Goal: Information Seeking & Learning: Learn about a topic

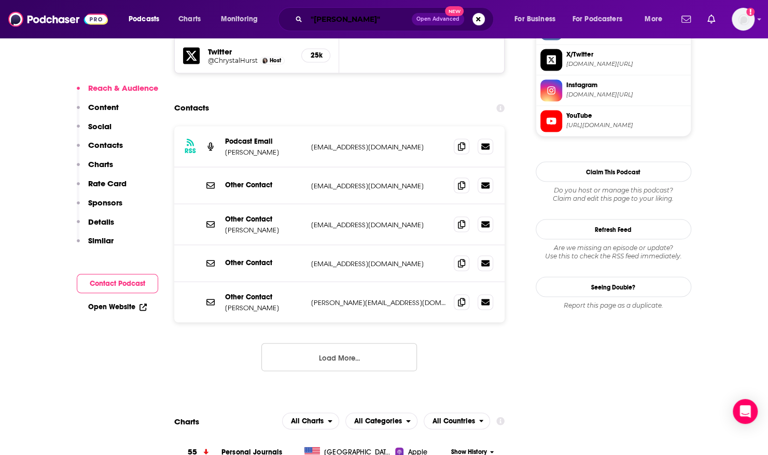
click at [371, 16] on input ""[PERSON_NAME]"" at bounding box center [358, 19] width 105 height 17
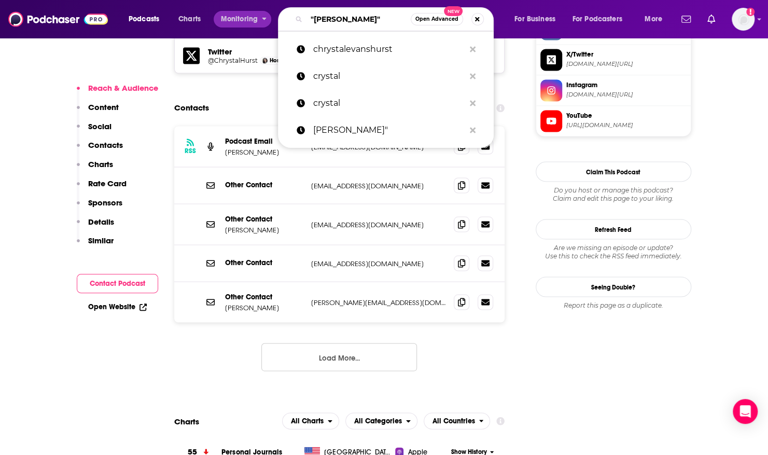
drag, startPoint x: 371, startPoint y: 16, endPoint x: 228, endPoint y: 27, distance: 144.1
click at [228, 27] on div "Podcasts Charts Monitoring "[PERSON_NAME]" Open Advanced New chrystalevanshurst…" at bounding box center [396, 19] width 551 height 24
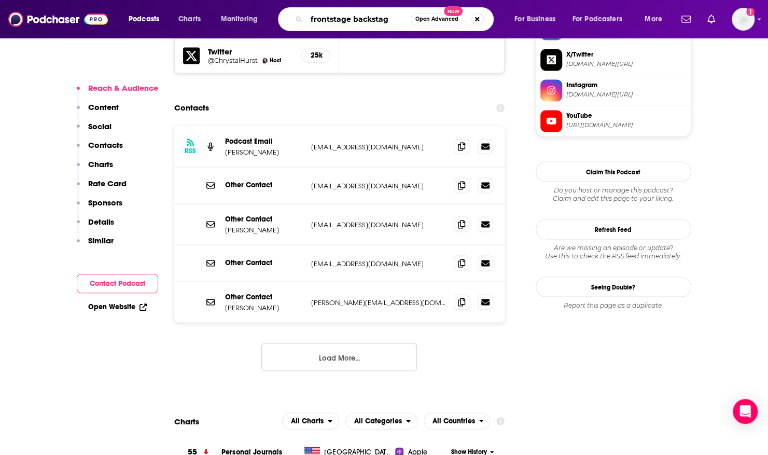
type input "frontstage backstage"
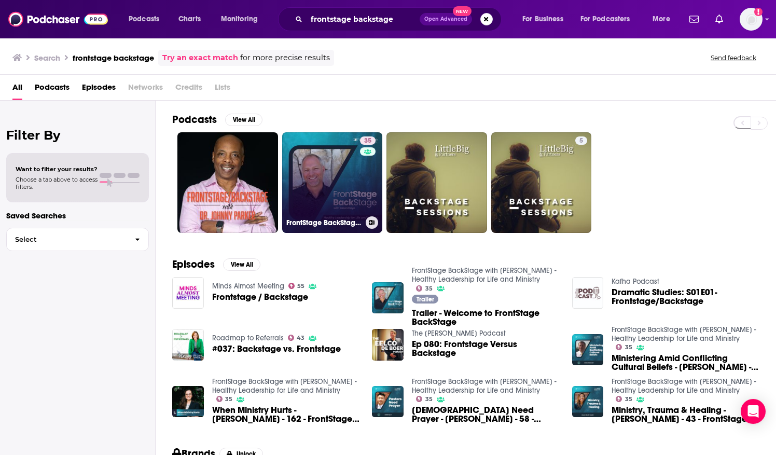
click at [316, 194] on link "35 FrontStage BackStage with [PERSON_NAME] - Healthy Leadership for Life and Mi…" at bounding box center [332, 182] width 101 height 101
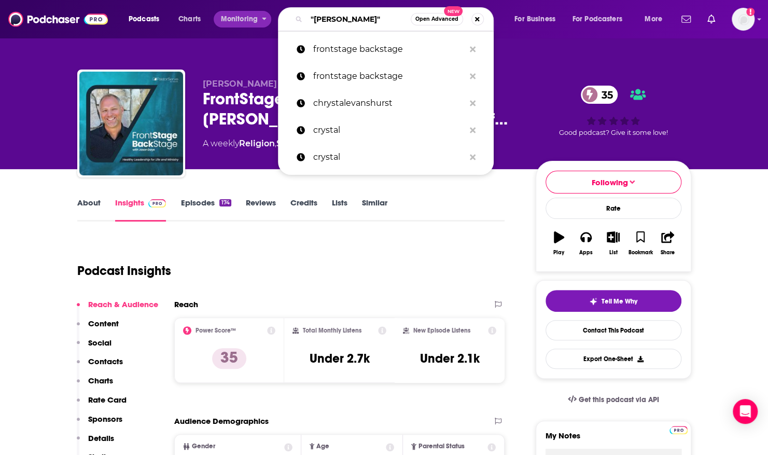
drag, startPoint x: 375, startPoint y: 16, endPoint x: 214, endPoint y: 21, distance: 161.3
click at [214, 21] on div "Podcasts Charts Monitoring "[PERSON_NAME]" Open Advanced New frontstage backsta…" at bounding box center [396, 19] width 551 height 24
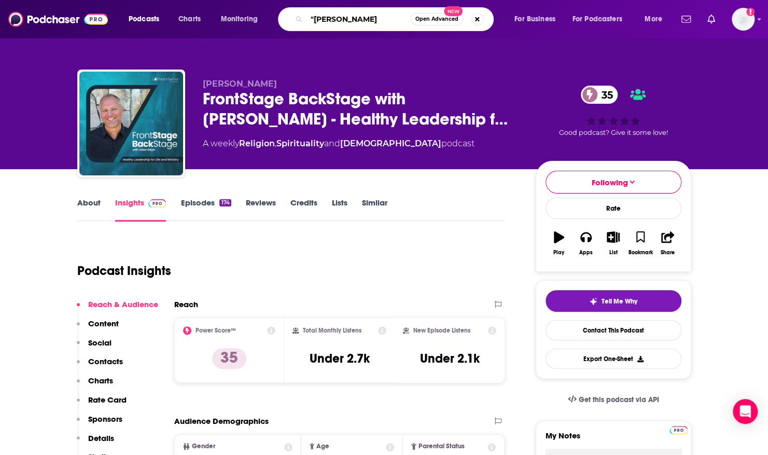
click at [323, 16] on input ""[PERSON_NAME]" at bounding box center [358, 19] width 104 height 17
type input ""[DEMOGRAPHIC_DATA]""
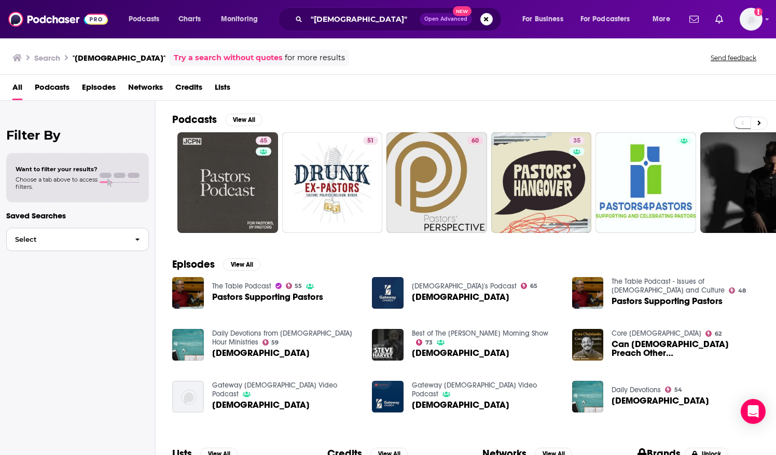
click at [138, 241] on icon "button" at bounding box center [137, 239] width 5 height 7
click at [106, 261] on span "[DEMOGRAPHIC_DATA] Podcasts with Guests" at bounding box center [65, 261] width 100 height 7
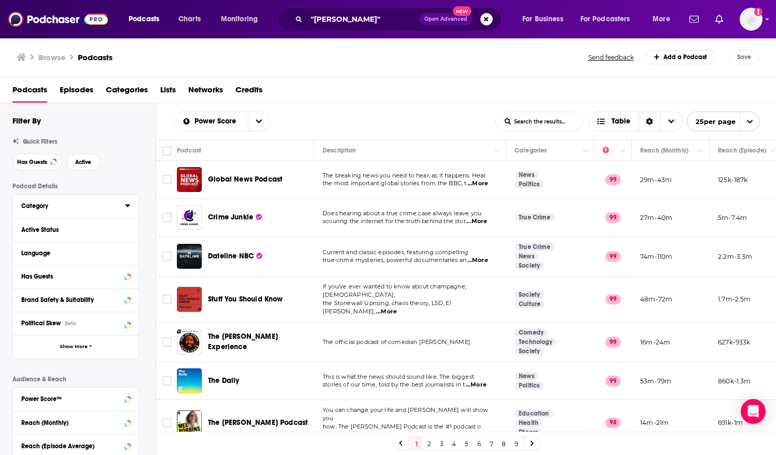
click at [43, 203] on div "Category" at bounding box center [69, 205] width 97 height 7
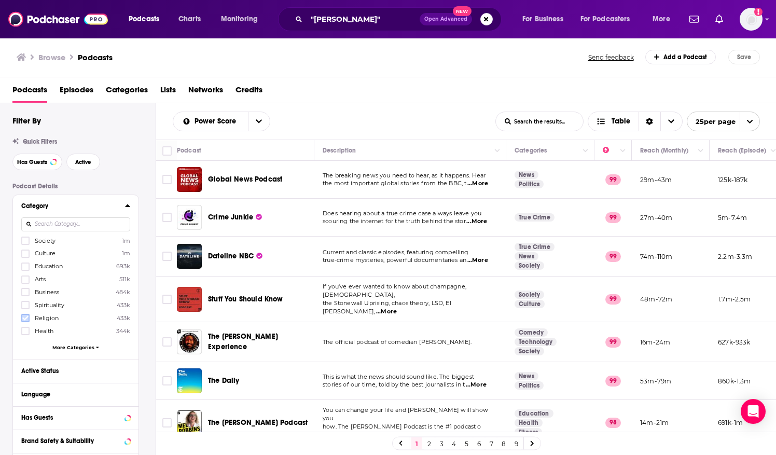
click at [26, 316] on icon at bounding box center [25, 318] width 6 height 6
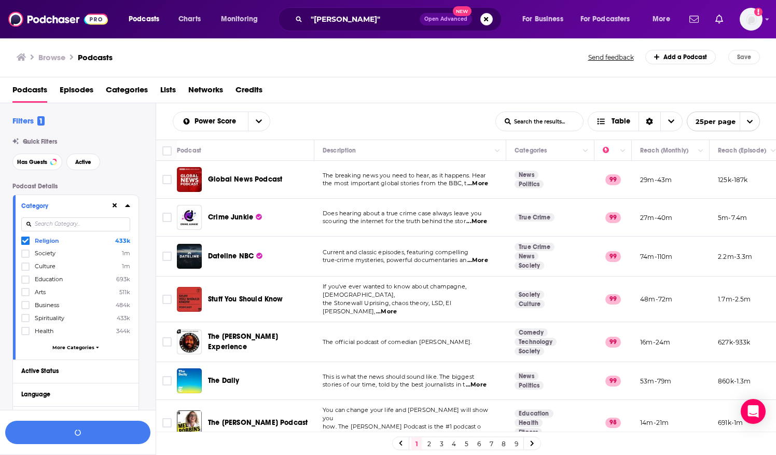
click at [85, 344] on span "More Categories" at bounding box center [73, 347] width 42 height 6
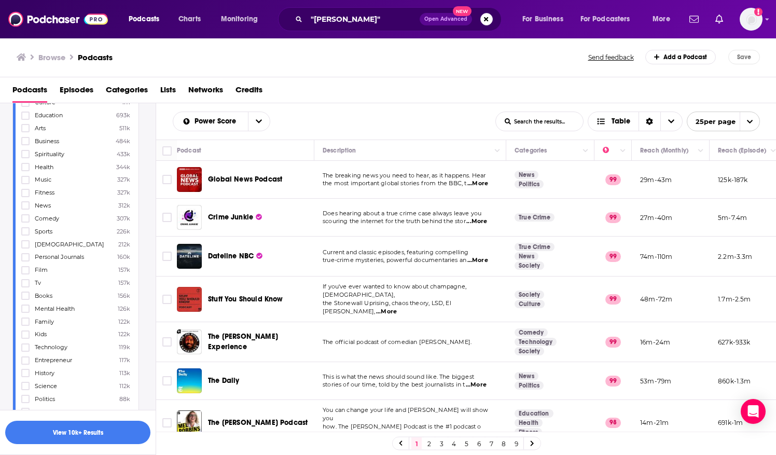
scroll to position [164, 0]
click at [27, 241] on icon at bounding box center [25, 244] width 6 height 6
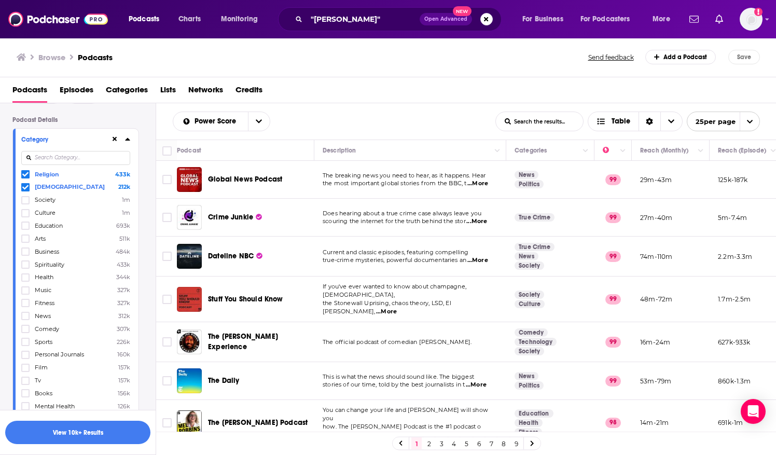
scroll to position [0, 0]
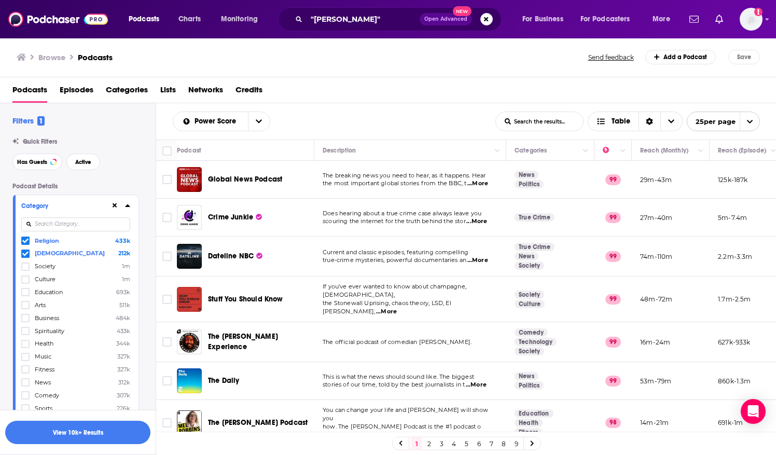
click at [25, 240] on icon at bounding box center [25, 240] width 6 height 6
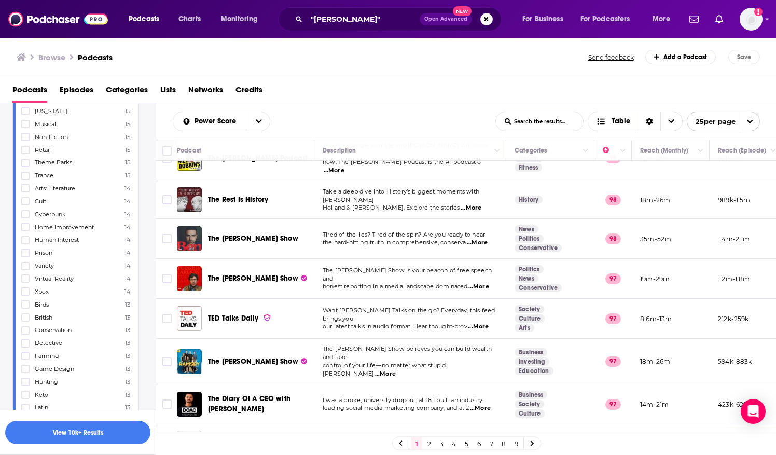
scroll to position [250, 0]
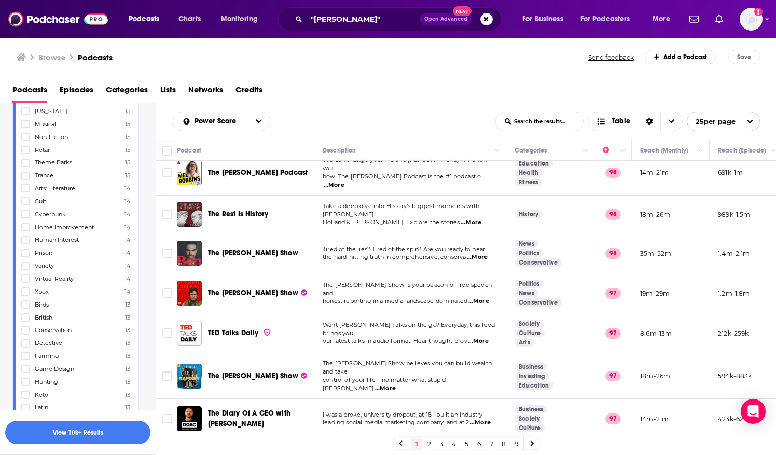
click at [130, 431] on button "View 10k+ Results" at bounding box center [77, 432] width 145 height 23
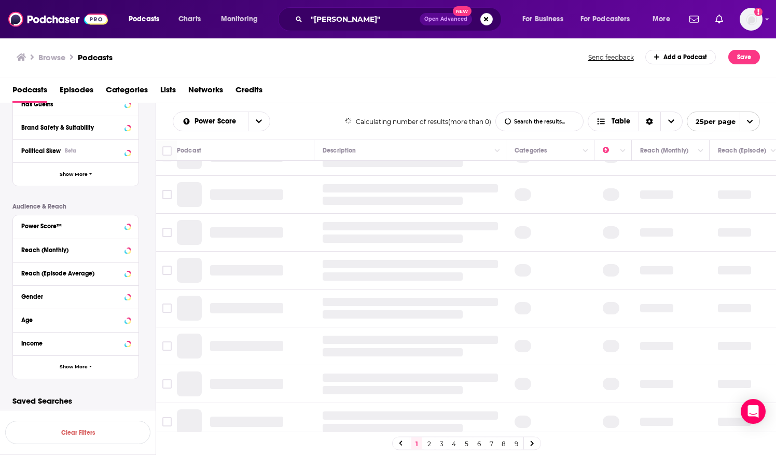
scroll to position [3208, 0]
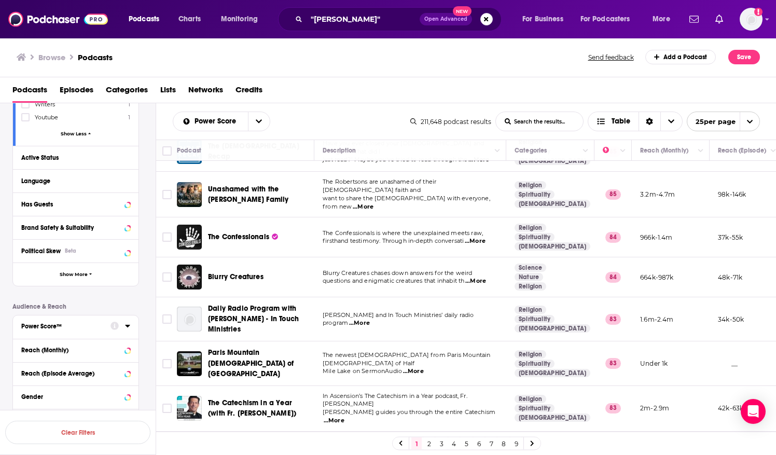
click at [127, 325] on icon at bounding box center [127, 326] width 5 height 3
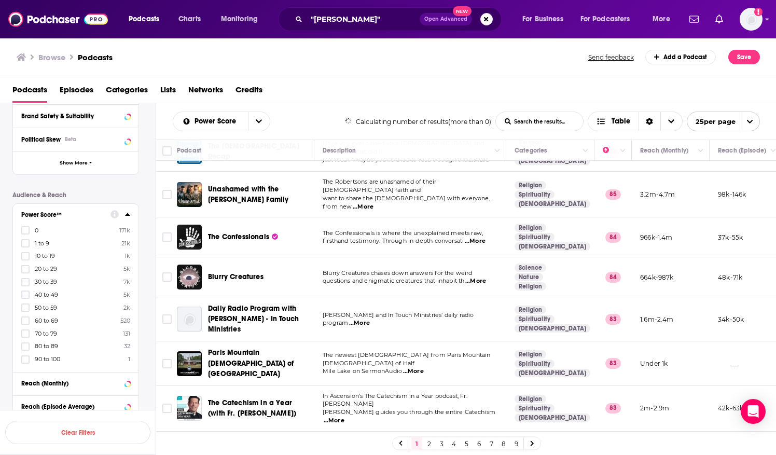
scroll to position [3350, 0]
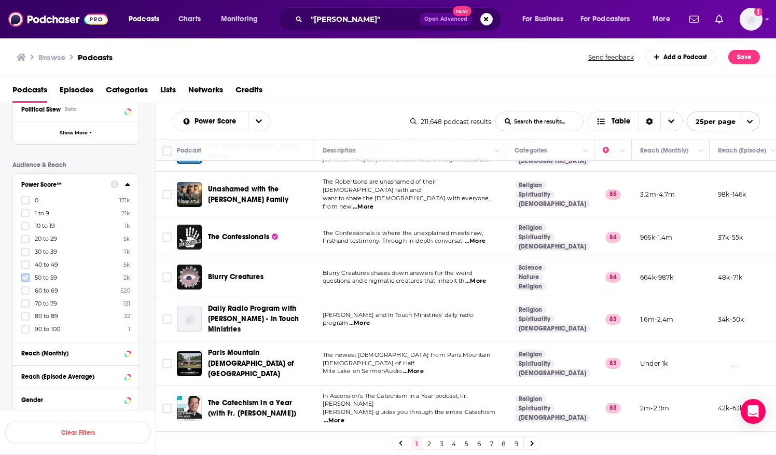
click at [23, 274] on icon at bounding box center [25, 277] width 6 height 6
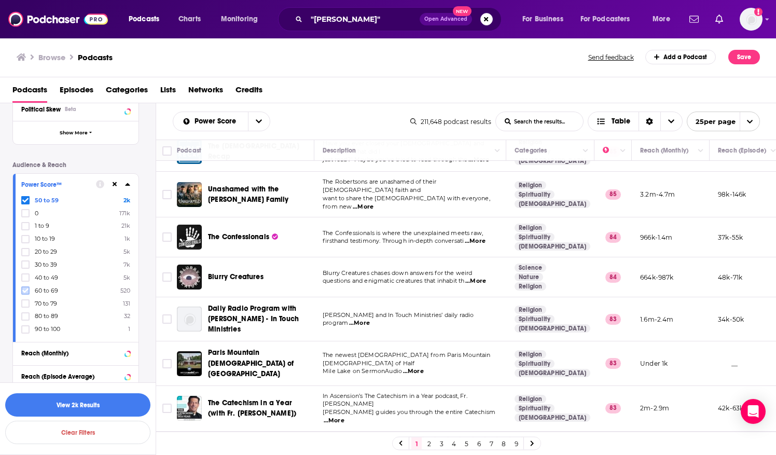
click at [24, 287] on icon at bounding box center [25, 290] width 6 height 6
click at [23, 301] on icon at bounding box center [25, 303] width 6 height 5
click at [24, 313] on icon at bounding box center [25, 316] width 6 height 6
click at [25, 327] on icon at bounding box center [25, 329] width 6 height 5
click at [29, 325] on label at bounding box center [25, 329] width 8 height 8
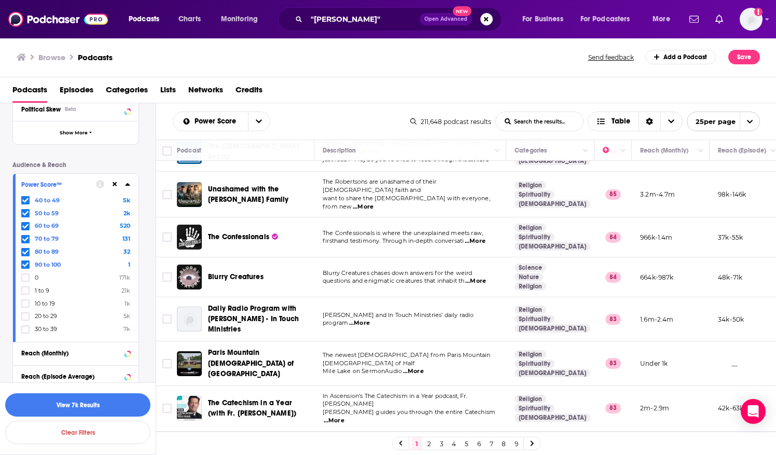
click at [73, 419] on div "Age" at bounding box center [62, 422] width 82 height 7
click at [31, 419] on div "Age" at bounding box center [62, 422] width 82 height 7
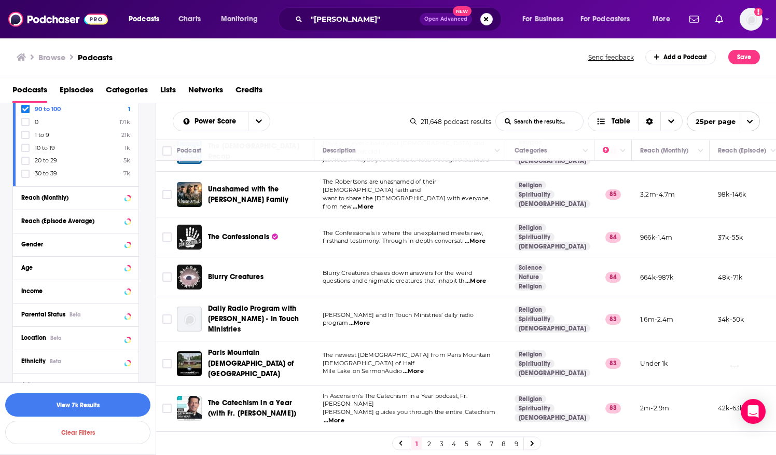
scroll to position [3509, 0]
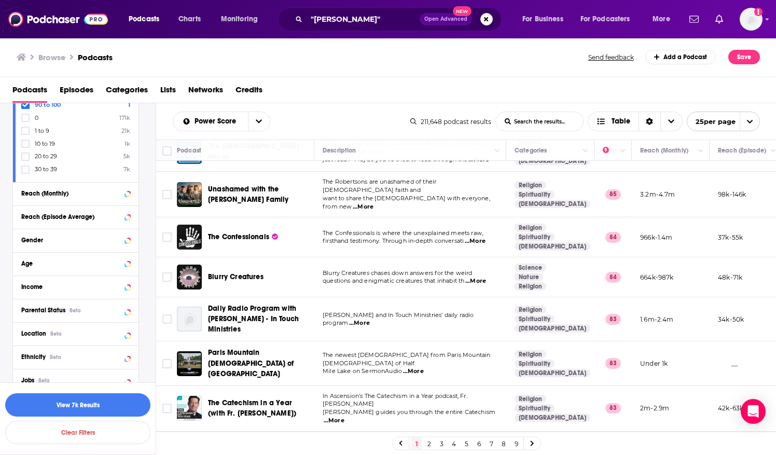
click at [38, 400] on span "Interests" at bounding box center [33, 403] width 24 height 7
click at [71, 414] on input at bounding box center [75, 421] width 109 height 14
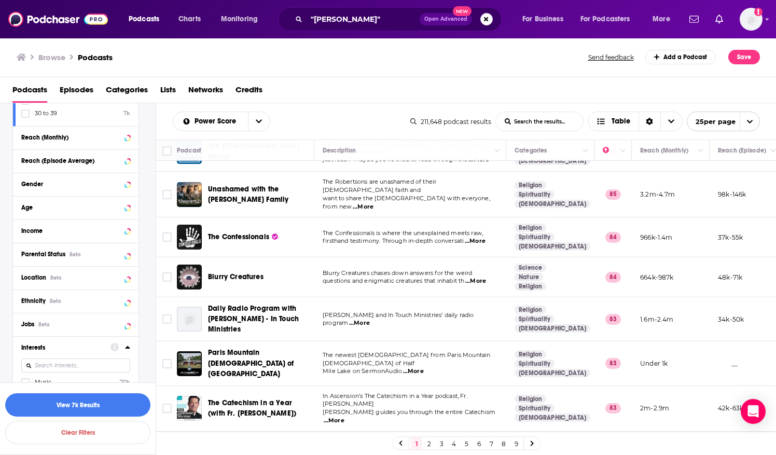
scroll to position [3565, 0]
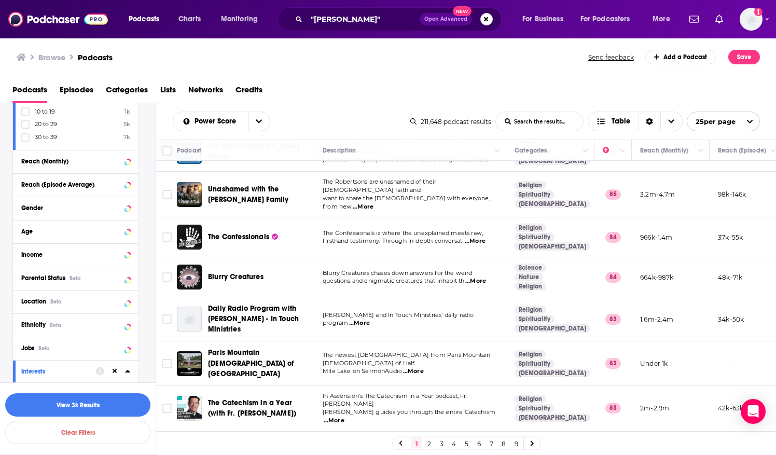
scroll to position [3540, 0]
click at [42, 383] on input at bounding box center [75, 390] width 109 height 14
type input "l"
click at [49, 346] on div "Beta" at bounding box center [43, 349] width 11 height 7
click at [89, 360] on input at bounding box center [75, 367] width 109 height 14
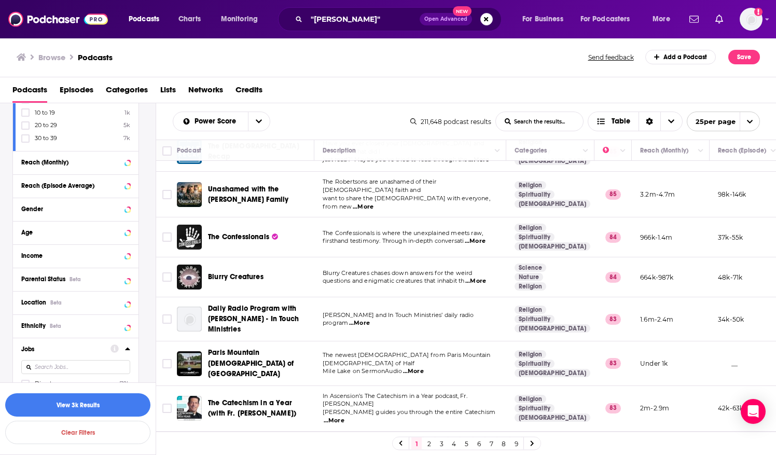
click at [26, 432] on icon at bounding box center [25, 435] width 6 height 6
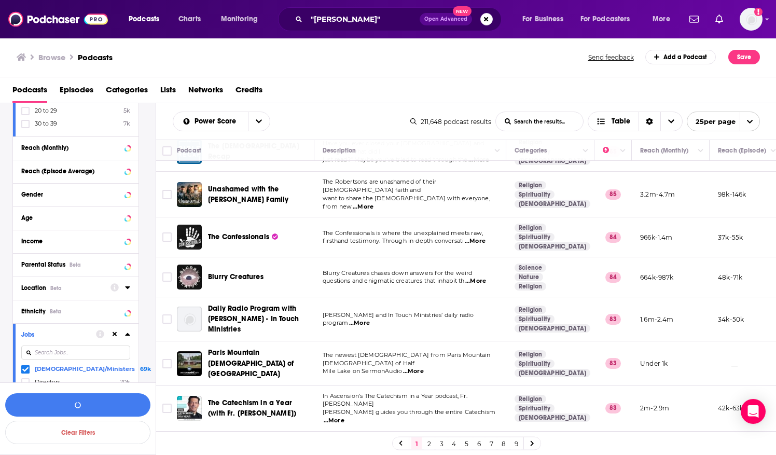
scroll to position [3555, 0]
click at [91, 284] on div "Location Beta" at bounding box center [62, 287] width 82 height 7
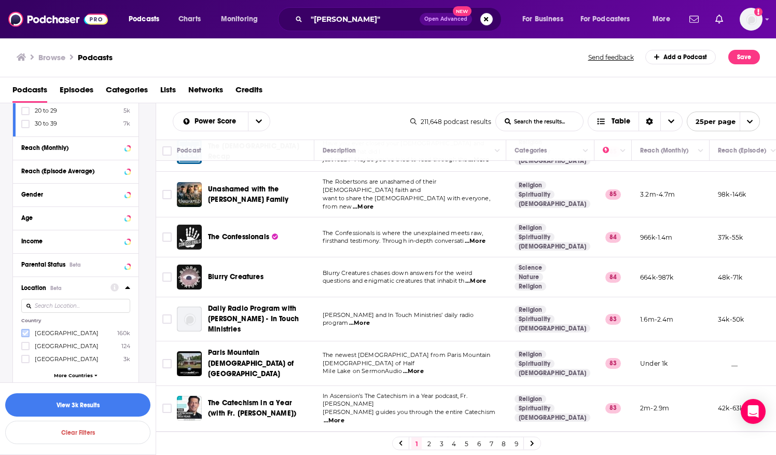
click at [24, 331] on icon at bounding box center [25, 333] width 6 height 5
click at [82, 405] on button "View 3k Results" at bounding box center [77, 404] width 145 height 23
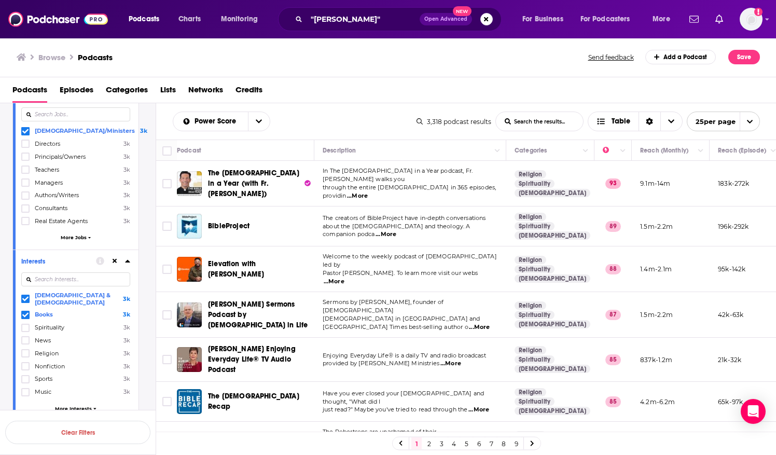
scroll to position [2147, 0]
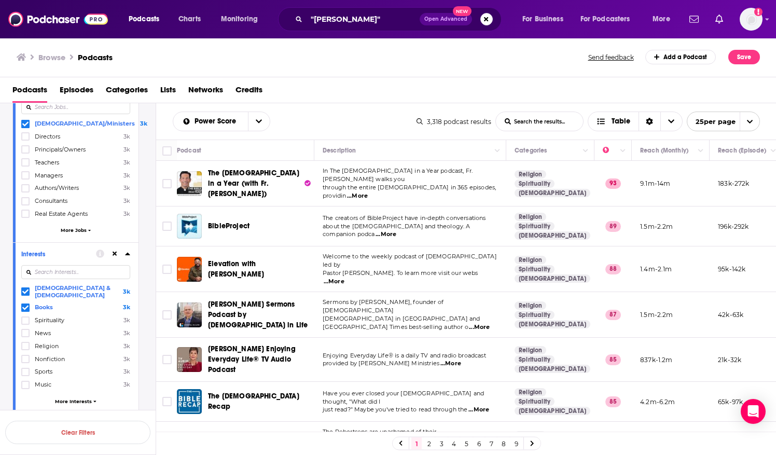
click at [94, 400] on icon at bounding box center [94, 401] width 3 height 2
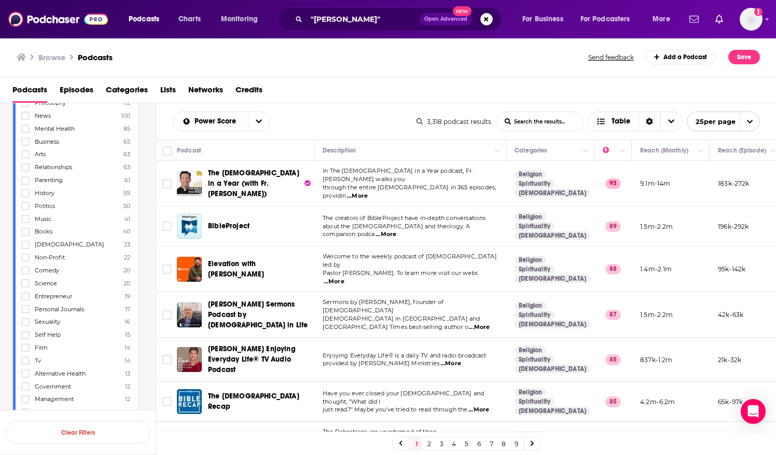
scroll to position [0, 0]
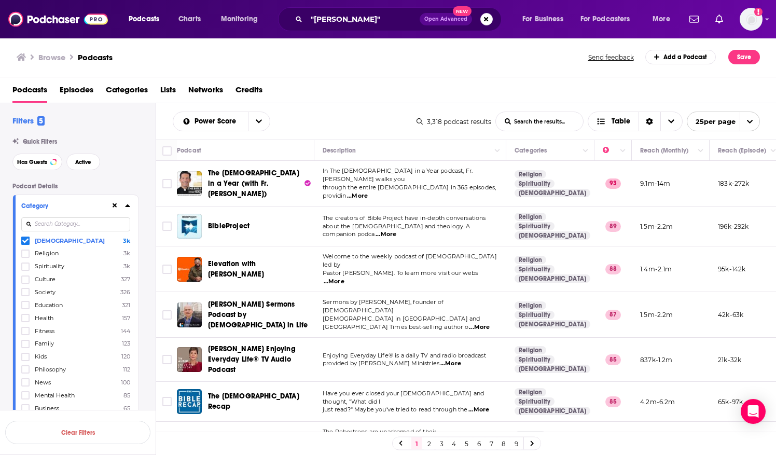
click at [753, 120] on span "open menu" at bounding box center [749, 121] width 20 height 19
click at [737, 172] on button "100 per page" at bounding box center [723, 174] width 72 height 16
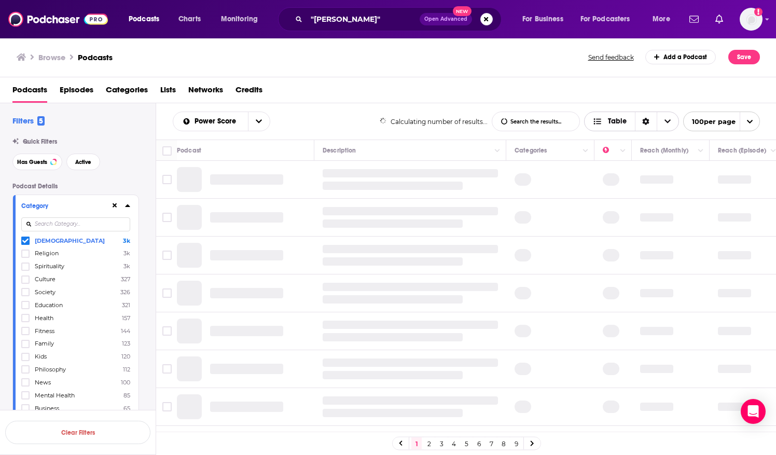
click at [670, 120] on span "Choose View" at bounding box center [667, 121] width 22 height 19
click at [611, 81] on div "Podcasts Episodes Categories Lists Networks Credits" at bounding box center [389, 91] width 755 height 21
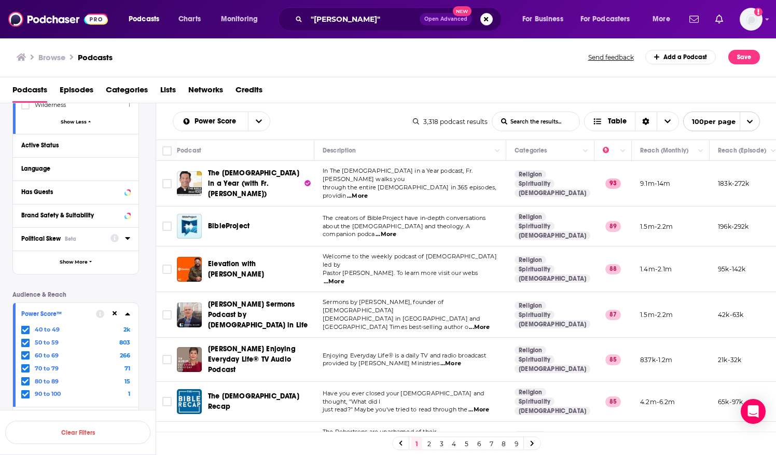
scroll to position [1351, 0]
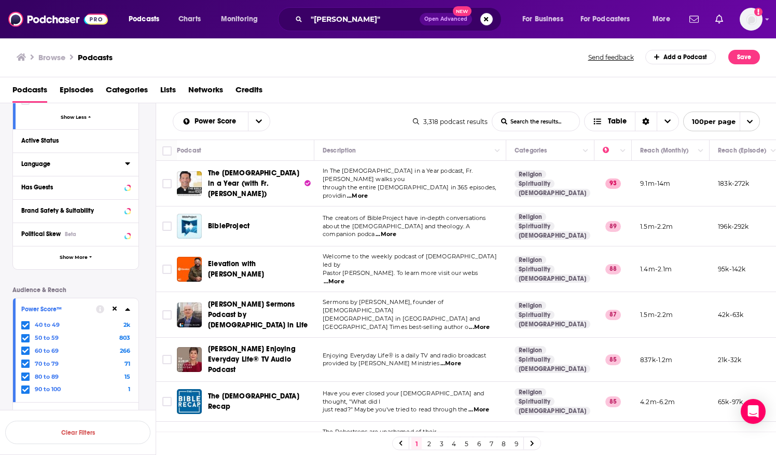
click at [36, 160] on div "Language" at bounding box center [69, 163] width 97 height 7
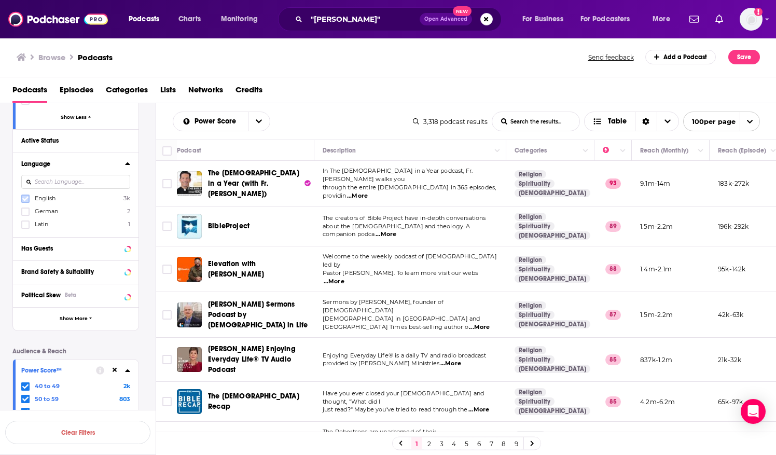
click at [26, 195] on icon at bounding box center [25, 198] width 6 height 6
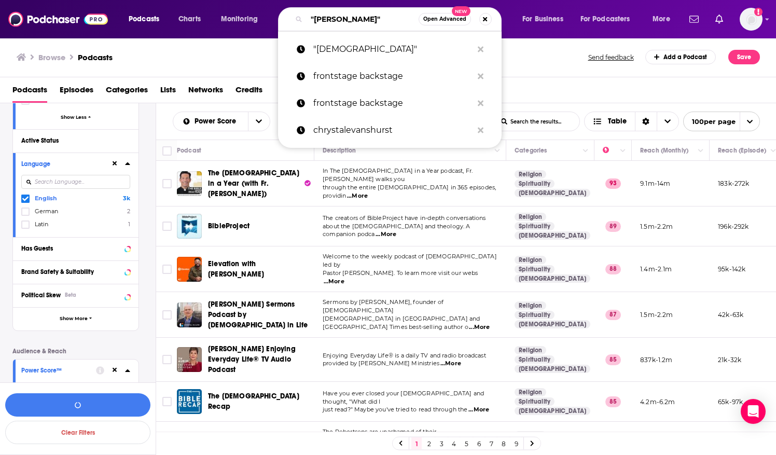
drag, startPoint x: 381, startPoint y: 17, endPoint x: 284, endPoint y: 25, distance: 97.3
click at [284, 25] on div ""[PERSON_NAME]" Open Advanced New" at bounding box center [389, 19] width 223 height 24
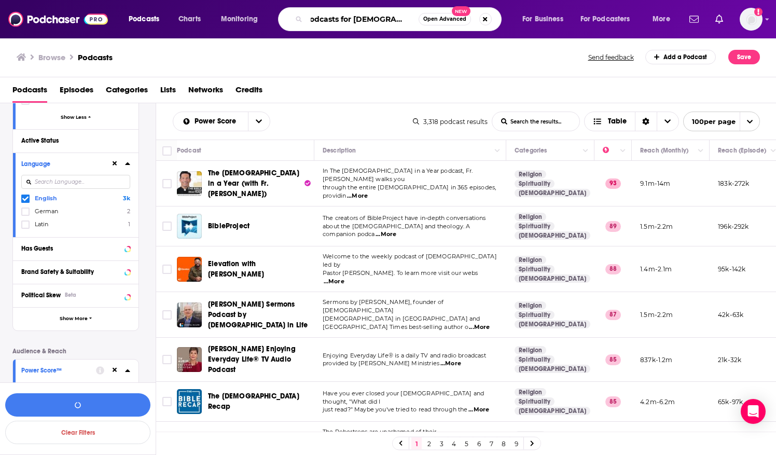
type input "podcasts for [DEMOGRAPHIC_DATA] [DEMOGRAPHIC_DATA]"
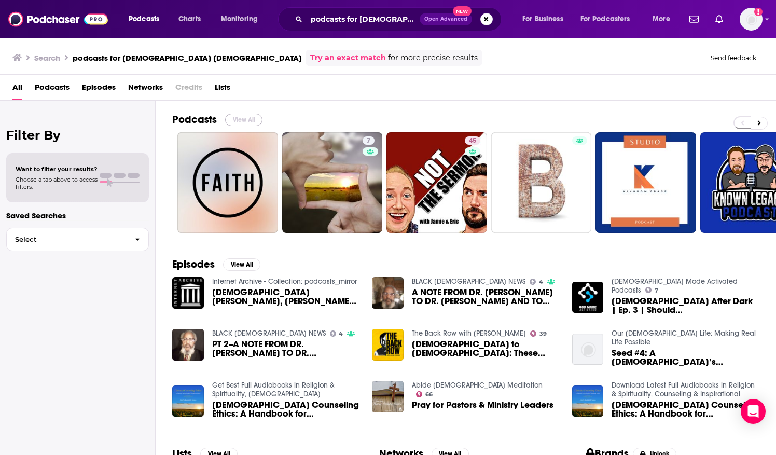
click at [247, 118] on button "View All" at bounding box center [243, 120] width 37 height 12
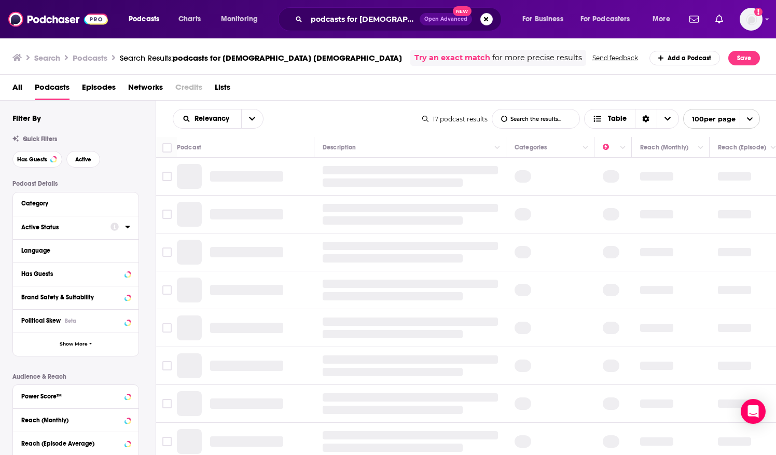
click at [56, 228] on div "Active Status" at bounding box center [62, 226] width 82 height 7
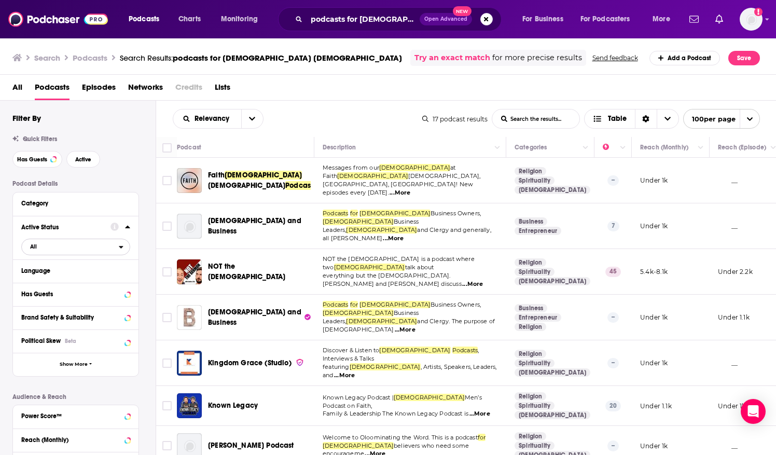
click at [40, 243] on span "All" at bounding box center [70, 246] width 97 height 13
click at [127, 147] on div "Quick Filters Has Guests Active" at bounding box center [83, 151] width 143 height 32
click at [89, 363] on icon "button" at bounding box center [90, 363] width 3 height 5
click at [126, 202] on icon at bounding box center [127, 203] width 5 height 3
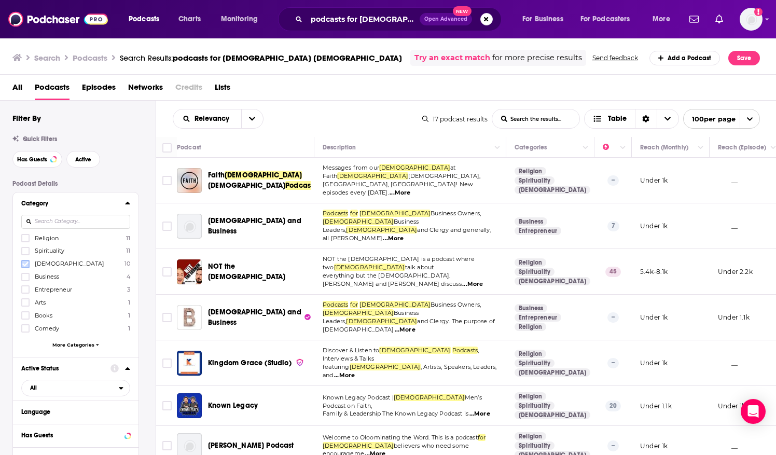
click at [26, 266] on icon at bounding box center [25, 264] width 6 height 6
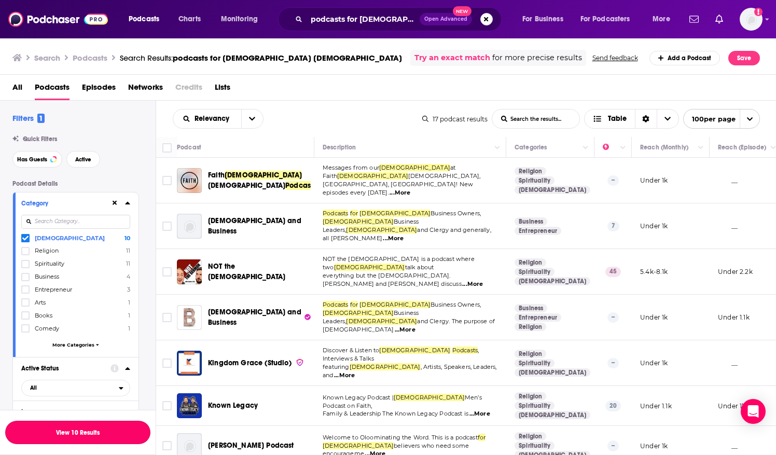
drag, startPoint x: 103, startPoint y: 429, endPoint x: 444, endPoint y: 51, distance: 508.5
click at [103, 429] on button "View 10 Results" at bounding box center [77, 432] width 145 height 23
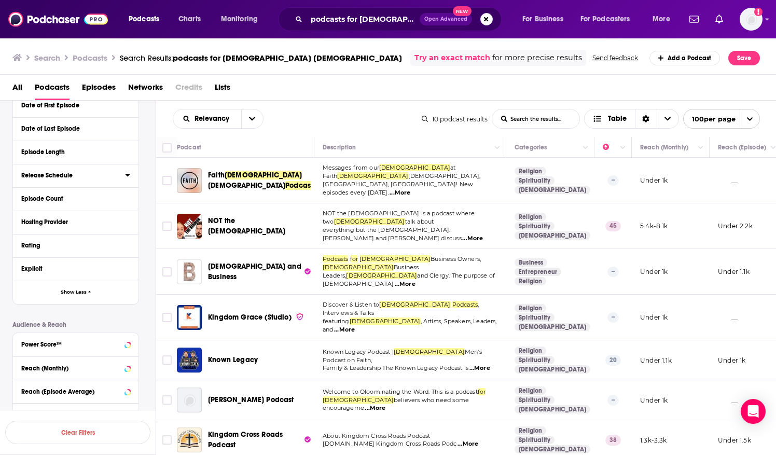
scroll to position [425, 0]
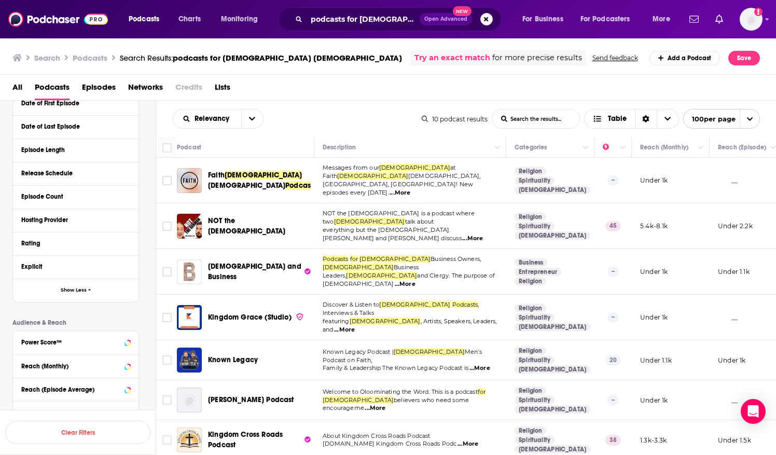
click at [131, 337] on div "Power Score™" at bounding box center [75, 342] width 125 height 23
click at [129, 339] on icon at bounding box center [127, 342] width 5 height 8
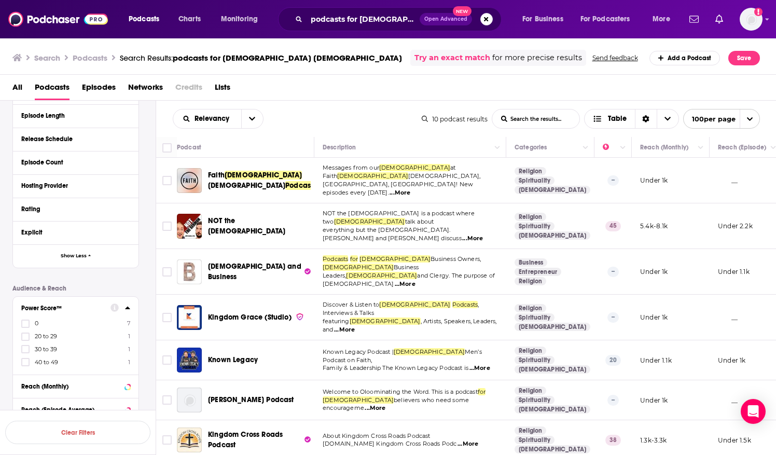
scroll to position [460, 0]
click at [365, 17] on input "podcasts for [DEMOGRAPHIC_DATA] [DEMOGRAPHIC_DATA]" at bounding box center [362, 19] width 113 height 17
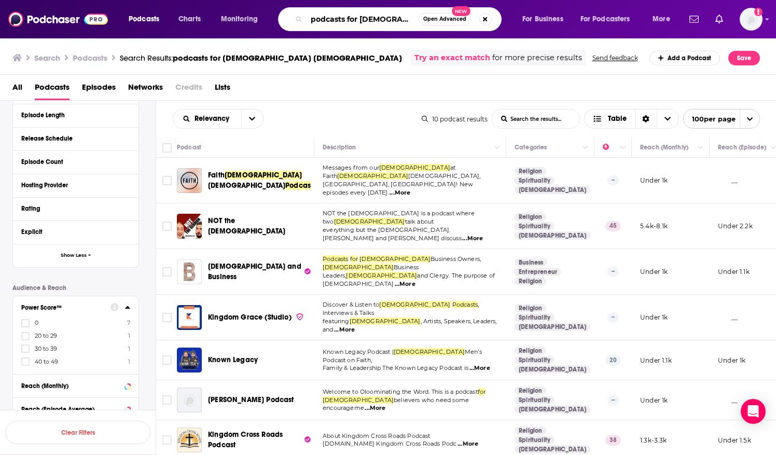
click at [365, 17] on input "podcasts for [DEMOGRAPHIC_DATA] [DEMOGRAPHIC_DATA]" at bounding box center [362, 19] width 112 height 17
type input "podcasts for [DEMOGRAPHIC_DATA]"
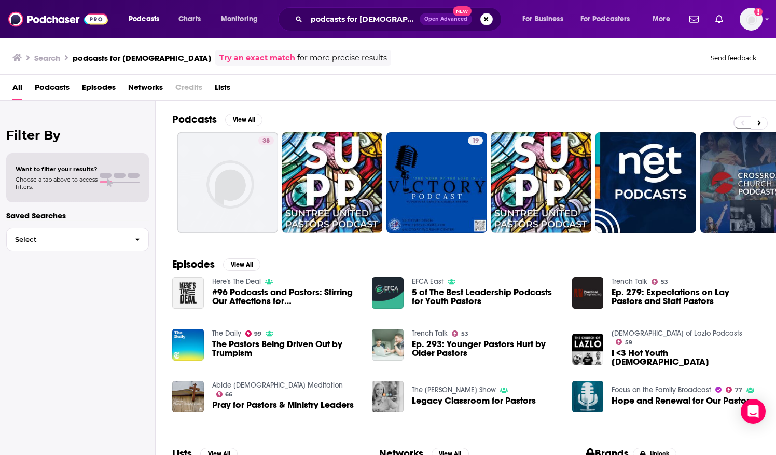
click at [77, 264] on div "Filter By Want to filter your results? Choose a tab above to access filters. Sa…" at bounding box center [78, 328] width 156 height 455
click at [17, 292] on div "Filter By Want to filter your results? Choose a tab above to access filters. Sa…" at bounding box center [78, 328] width 156 height 455
